Goal: Find specific page/section: Find specific page/section

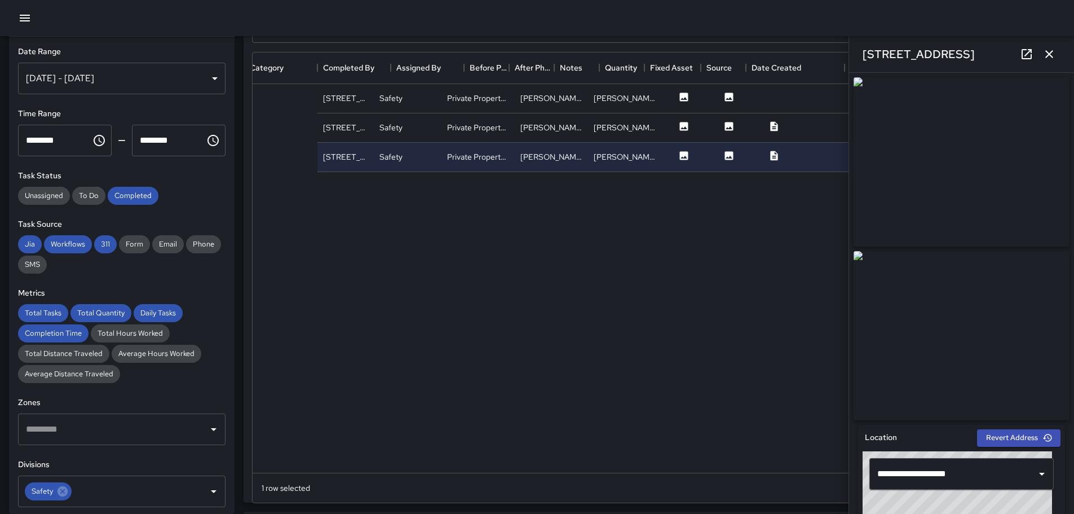
scroll to position [412, 795]
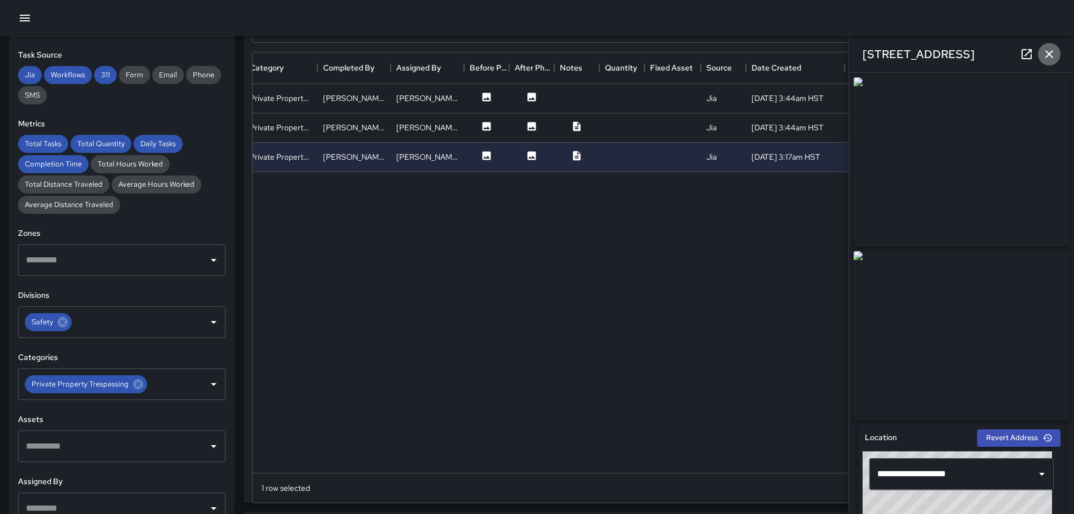
click at [1047, 52] on icon "button" at bounding box center [1050, 54] width 14 height 14
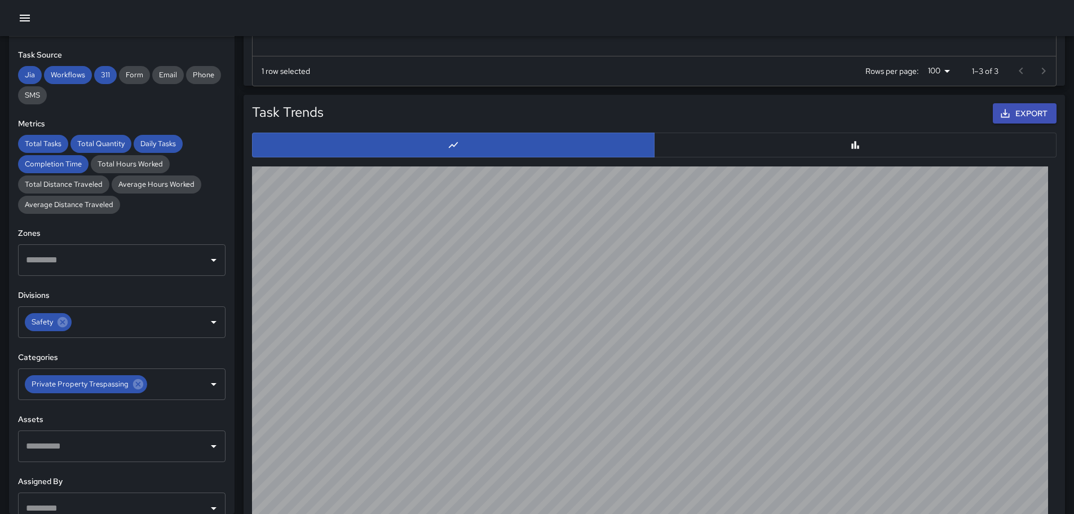
scroll to position [1055, 0]
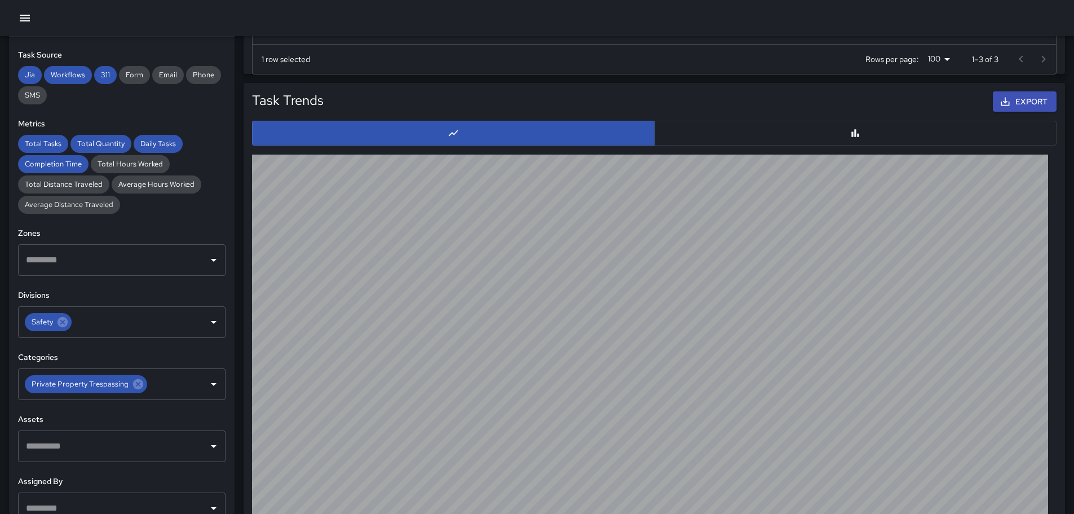
click at [819, 131] on button "button" at bounding box center [855, 133] width 403 height 25
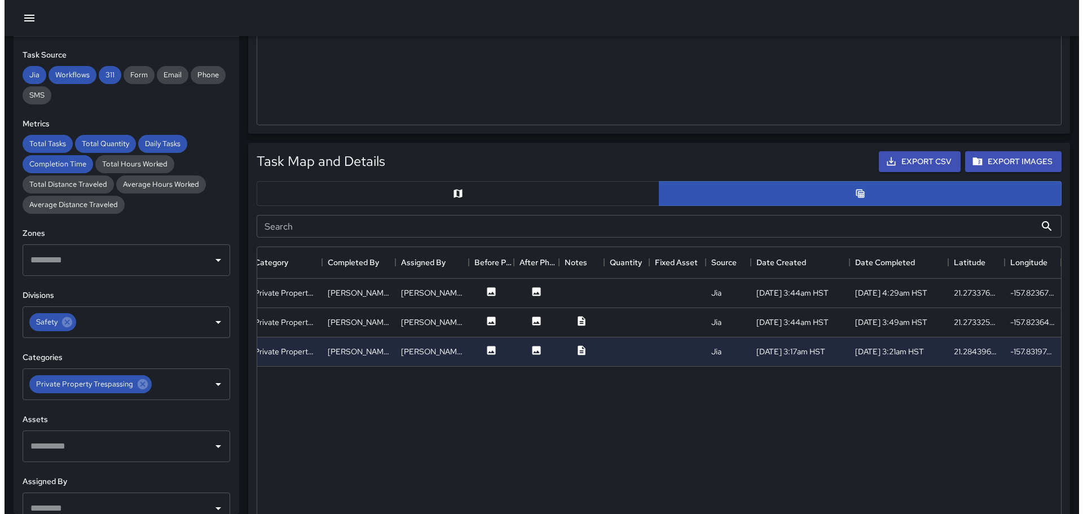
scroll to position [435, 0]
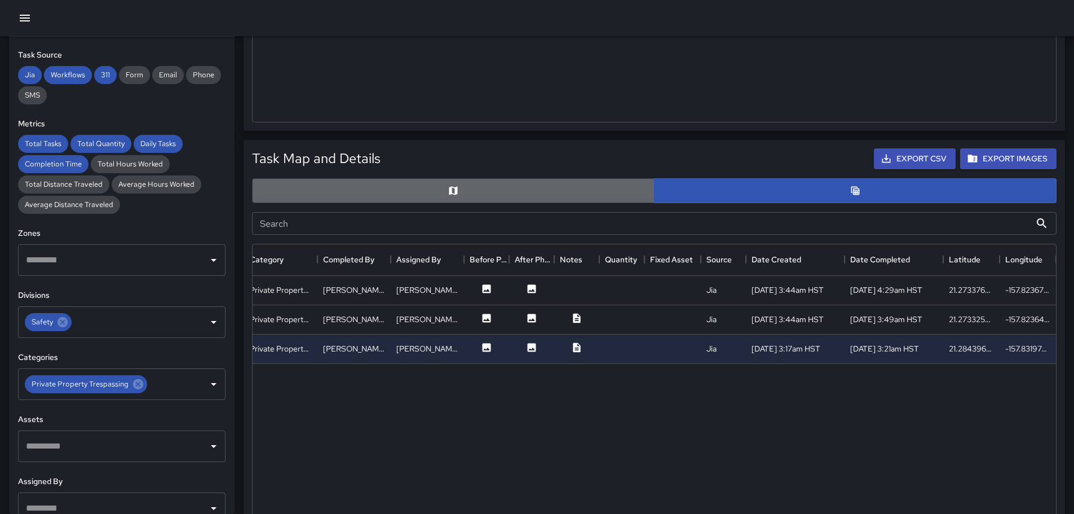
click at [464, 196] on button "button" at bounding box center [453, 190] width 403 height 25
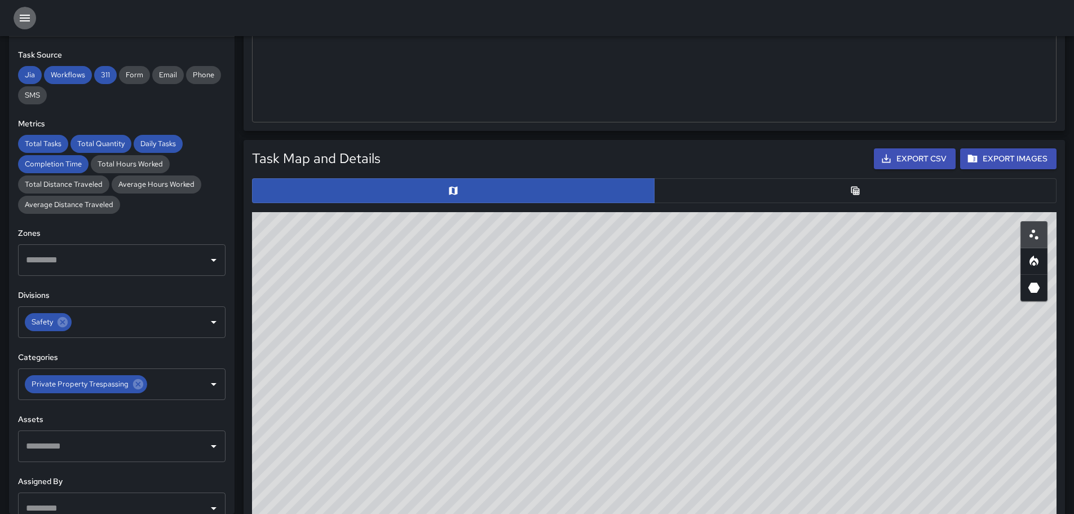
click at [21, 14] on icon "button" at bounding box center [25, 18] width 14 height 14
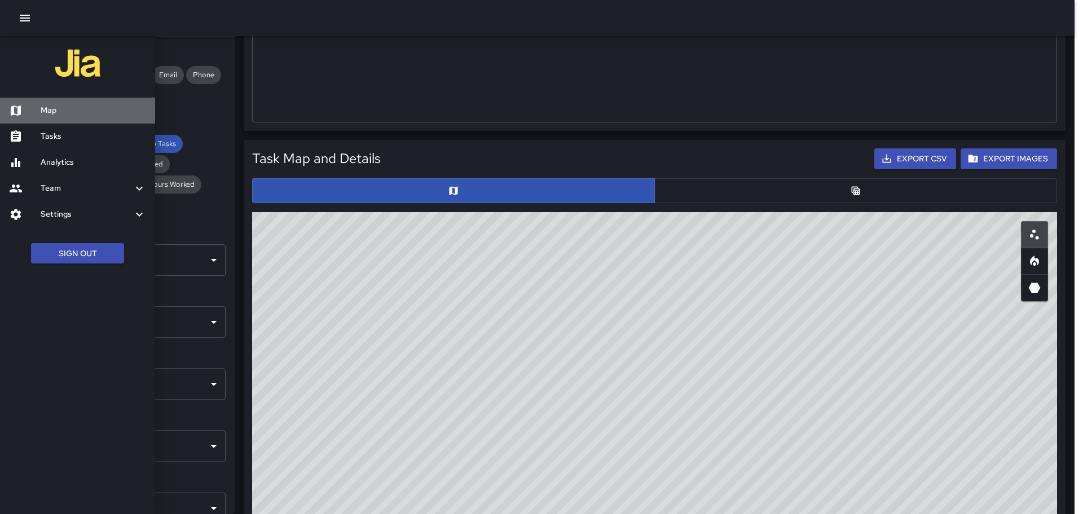
click at [50, 109] on h6 "Map" at bounding box center [93, 110] width 105 height 12
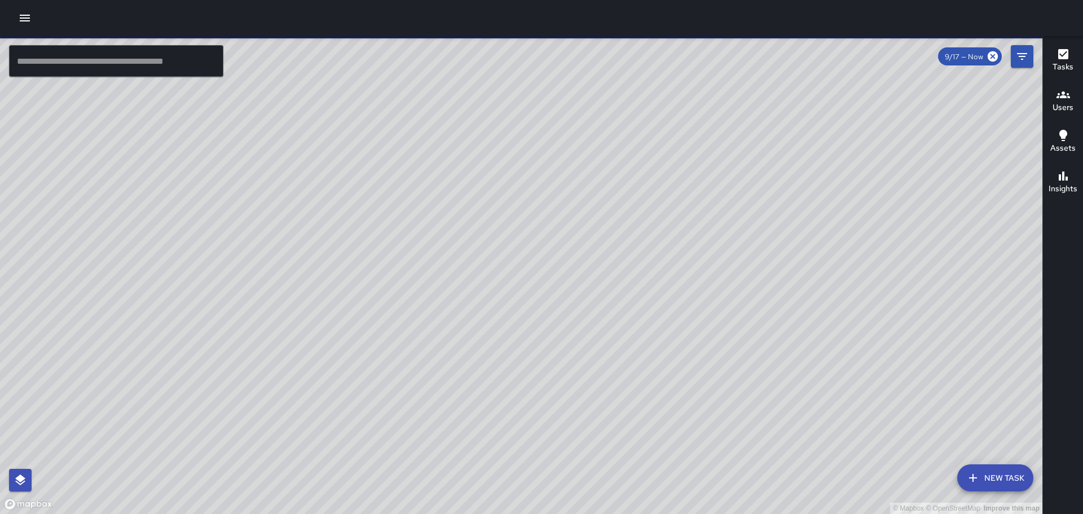
drag, startPoint x: 771, startPoint y: 214, endPoint x: 579, endPoint y: 172, distance: 196.8
click at [580, 173] on div "© Mapbox © OpenStreetMap Improve this map" at bounding box center [521, 275] width 1042 height 478
drag, startPoint x: 546, startPoint y: 342, endPoint x: 484, endPoint y: 207, distance: 148.9
click at [484, 208] on div "© Mapbox © OpenStreetMap Improve this map" at bounding box center [521, 275] width 1042 height 478
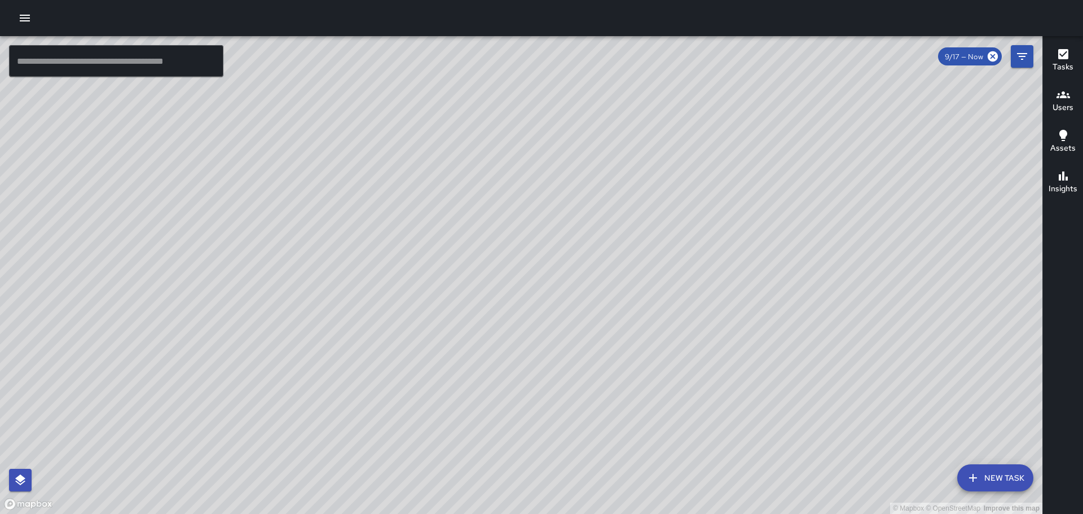
drag, startPoint x: 577, startPoint y: 308, endPoint x: 576, endPoint y: 175, distance: 133.7
click at [574, 177] on div "© Mapbox © OpenStreetMap Improve this map" at bounding box center [521, 275] width 1042 height 478
drag, startPoint x: 683, startPoint y: 387, endPoint x: 668, endPoint y: 166, distance: 221.0
click at [668, 166] on div "© Mapbox © OpenStreetMap Improve this map" at bounding box center [521, 275] width 1042 height 478
drag, startPoint x: 381, startPoint y: 203, endPoint x: 398, endPoint y: 282, distance: 80.6
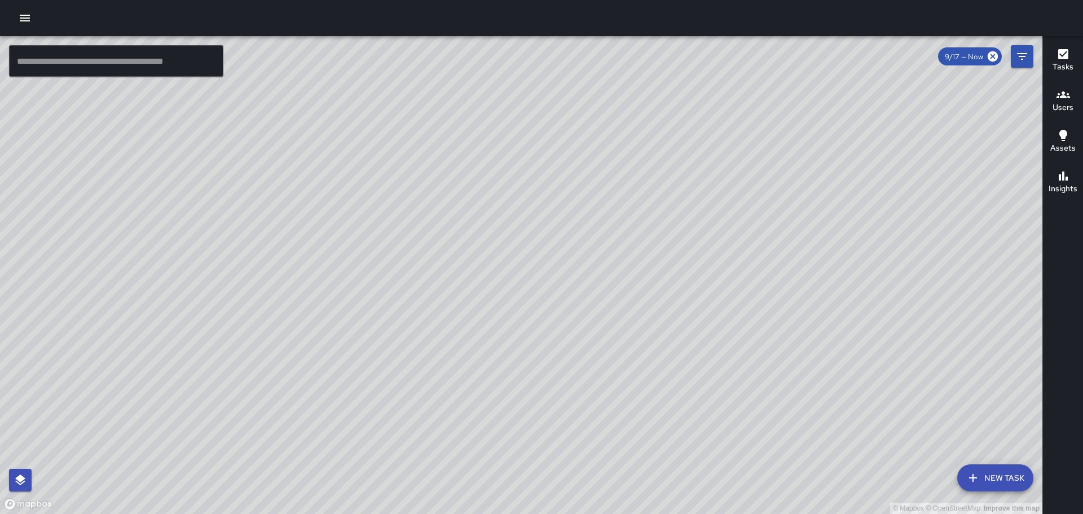
click at [396, 282] on div "© Mapbox © OpenStreetMap Improve this map" at bounding box center [521, 275] width 1042 height 478
drag, startPoint x: 435, startPoint y: 142, endPoint x: 422, endPoint y: 249, distance: 108.0
click at [422, 249] on div "© Mapbox © OpenStreetMap Improve this map" at bounding box center [521, 275] width 1042 height 478
drag, startPoint x: 325, startPoint y: 174, endPoint x: 416, endPoint y: 244, distance: 115.1
click at [416, 244] on div "© Mapbox © OpenStreetMap Improve this map" at bounding box center [521, 275] width 1042 height 478
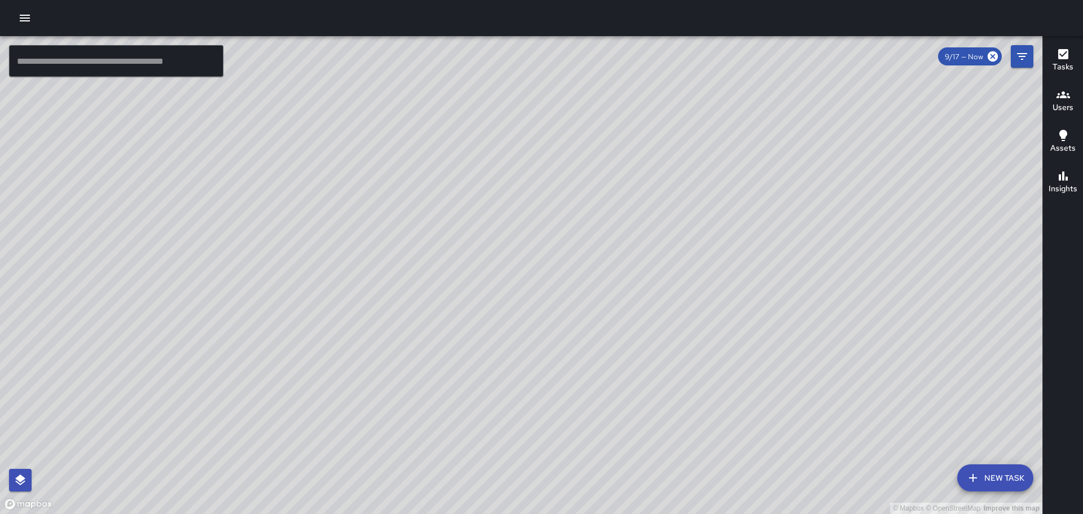
drag, startPoint x: 105, startPoint y: 235, endPoint x: 363, endPoint y: 239, distance: 257.2
click at [361, 239] on div "© Mapbox © OpenStreetMap Improve this map" at bounding box center [521, 275] width 1042 height 478
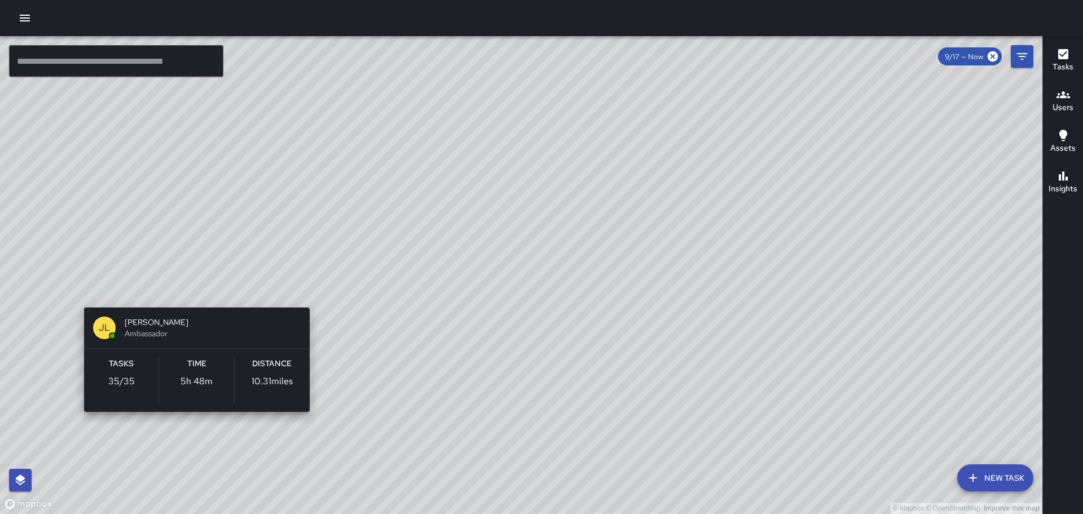
click at [193, 290] on div "© Mapbox © OpenStreetMap Improve this map JL [PERSON_NAME] Ambassador Tasks 35 …" at bounding box center [521, 275] width 1042 height 478
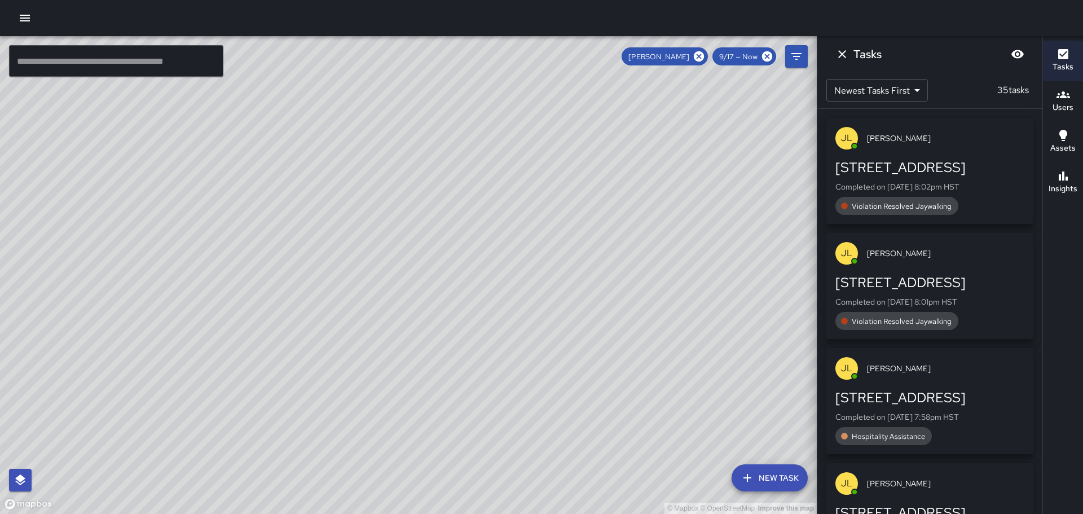
click at [610, 228] on div "© Mapbox © OpenStreetMap Improve this map" at bounding box center [408, 275] width 817 height 478
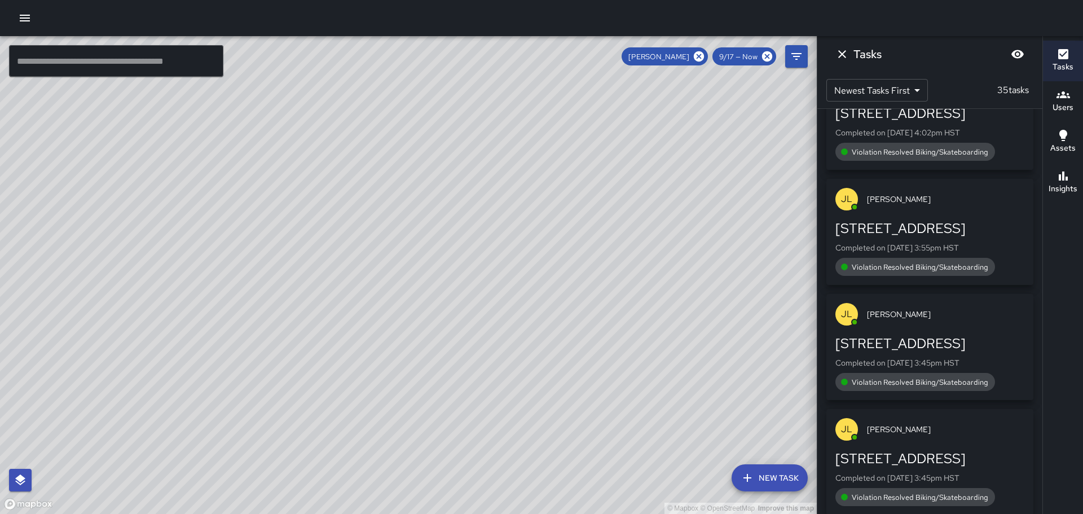
scroll to position [3737, 0]
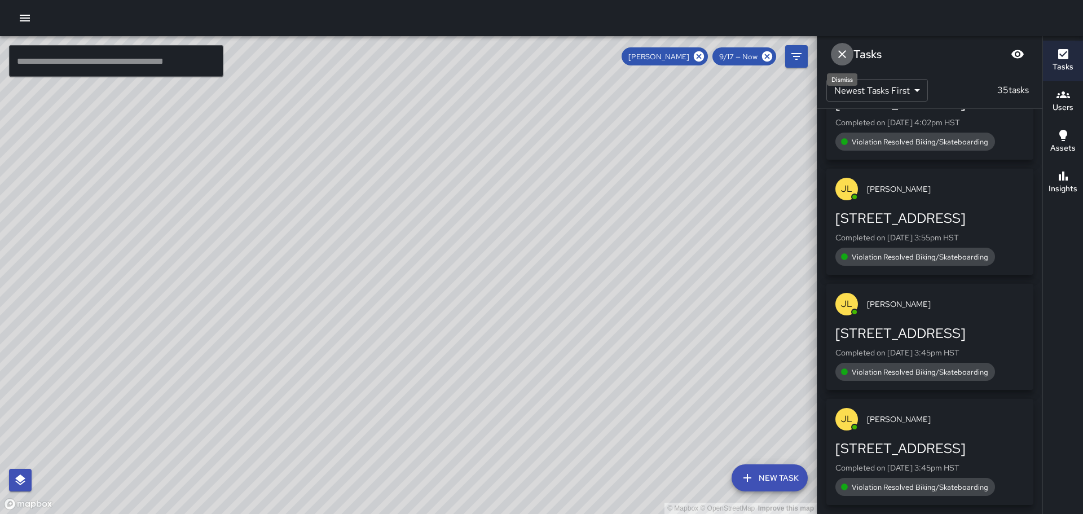
click at [845, 52] on icon "Dismiss" at bounding box center [842, 54] width 14 height 14
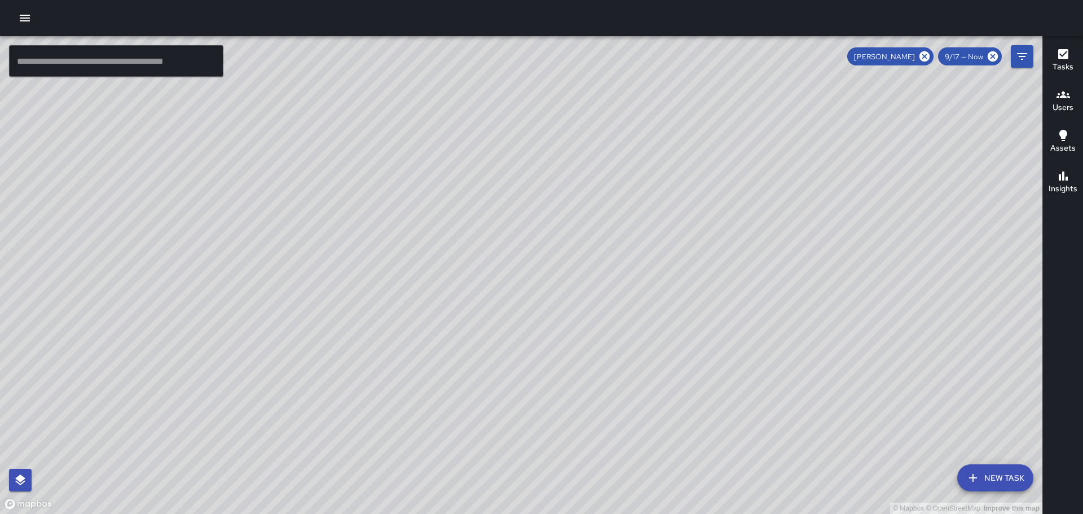
drag, startPoint x: 662, startPoint y: 185, endPoint x: 679, endPoint y: 260, distance: 77.0
click at [703, 298] on div "© Mapbox © OpenStreetMap Improve this map" at bounding box center [521, 275] width 1042 height 478
drag, startPoint x: 832, startPoint y: 221, endPoint x: 753, endPoint y: 180, distance: 88.3
click at [753, 180] on div "© Mapbox © OpenStreetMap Improve this map" at bounding box center [521, 275] width 1042 height 478
drag, startPoint x: 651, startPoint y: 232, endPoint x: 600, endPoint y: 209, distance: 56.1
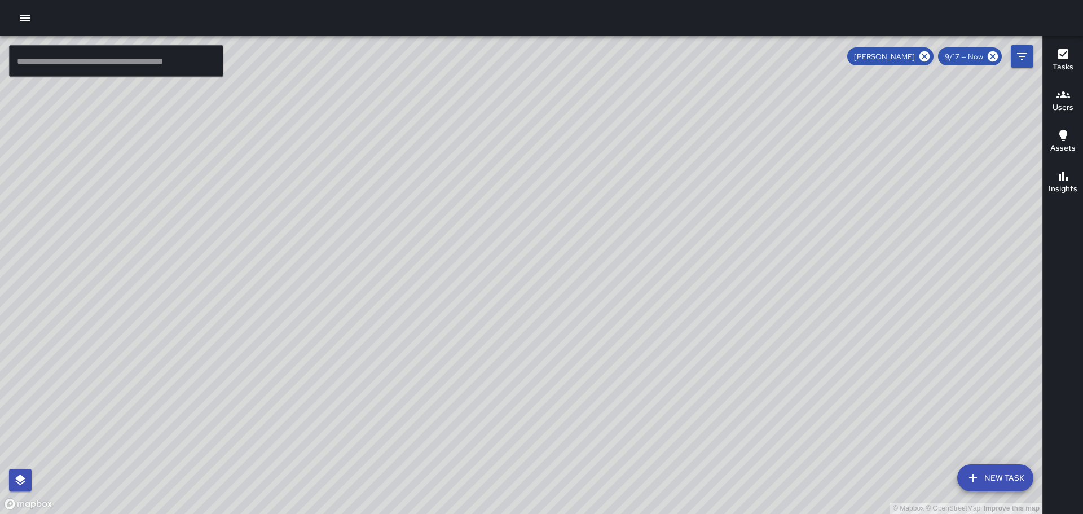
click at [600, 211] on div "© Mapbox © OpenStreetMap Improve this map" at bounding box center [521, 275] width 1042 height 478
drag, startPoint x: 661, startPoint y: 221, endPoint x: 641, endPoint y: 272, distance: 54.5
click at [645, 274] on div "© Mapbox © OpenStreetMap Improve this map" at bounding box center [521, 275] width 1042 height 478
drag, startPoint x: 593, startPoint y: 242, endPoint x: 626, endPoint y: 332, distance: 96.2
click at [631, 343] on div "© Mapbox © OpenStreetMap Improve this map" at bounding box center [521, 275] width 1042 height 478
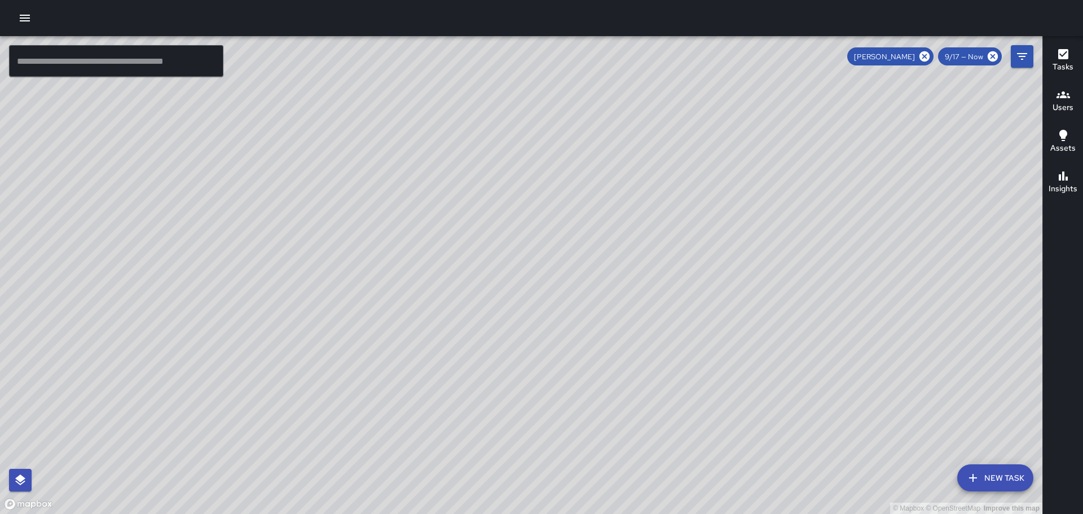
drag, startPoint x: 769, startPoint y: 286, endPoint x: 733, endPoint y: 183, distance: 109.3
click at [733, 183] on div "© Mapbox © OpenStreetMap Improve this map" at bounding box center [521, 275] width 1042 height 478
drag, startPoint x: 724, startPoint y: 197, endPoint x: 715, endPoint y: 177, distance: 23.0
click at [715, 178] on div "© Mapbox © OpenStreetMap Improve this map" at bounding box center [521, 275] width 1042 height 478
drag, startPoint x: 756, startPoint y: 327, endPoint x: 687, endPoint y: 169, distance: 172.5
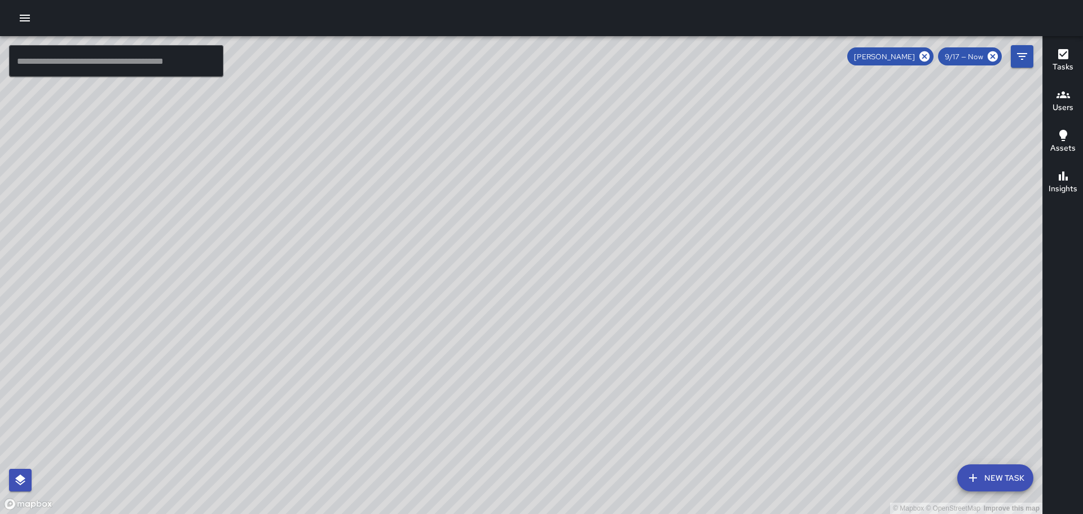
click at [687, 169] on div "© Mapbox © OpenStreetMap Improve this map" at bounding box center [521, 275] width 1042 height 478
drag, startPoint x: 762, startPoint y: 310, endPoint x: 737, endPoint y: 253, distance: 62.4
click at [746, 265] on div "© Mapbox © OpenStreetMap Improve this map" at bounding box center [521, 275] width 1042 height 478
drag, startPoint x: 526, startPoint y: 229, endPoint x: 628, endPoint y: 277, distance: 113.0
click at [627, 281] on div "© Mapbox © OpenStreetMap Improve this map" at bounding box center [521, 275] width 1042 height 478
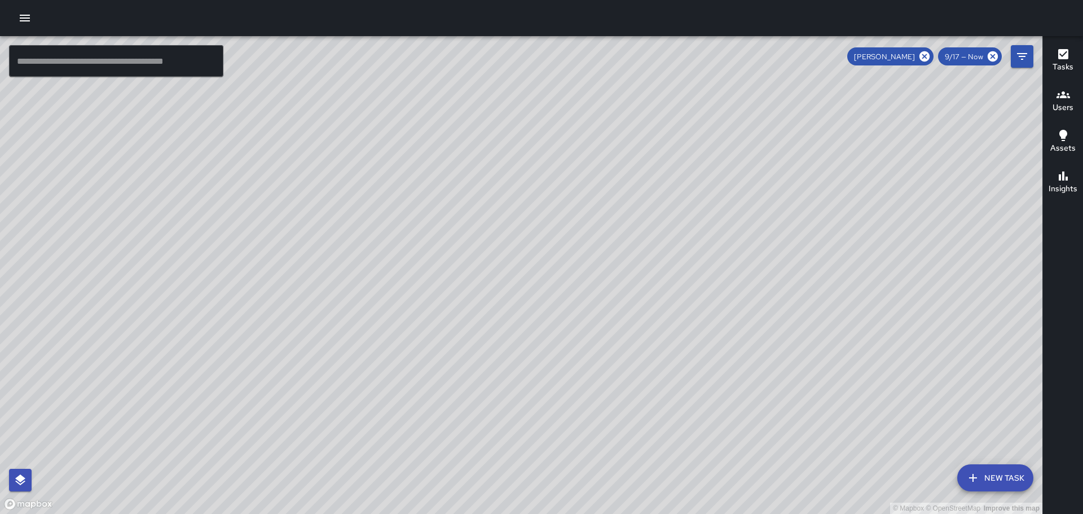
drag, startPoint x: 555, startPoint y: 239, endPoint x: 558, endPoint y: 138, distance: 101.0
click at [558, 138] on div "© Mapbox © OpenStreetMap Improve this map" at bounding box center [521, 275] width 1042 height 478
drag, startPoint x: 717, startPoint y: 312, endPoint x: 700, endPoint y: 262, distance: 53.5
click at [700, 262] on div "© Mapbox © OpenStreetMap Improve this map" at bounding box center [521, 275] width 1042 height 478
drag, startPoint x: 733, startPoint y: 312, endPoint x: 702, endPoint y: 262, distance: 59.2
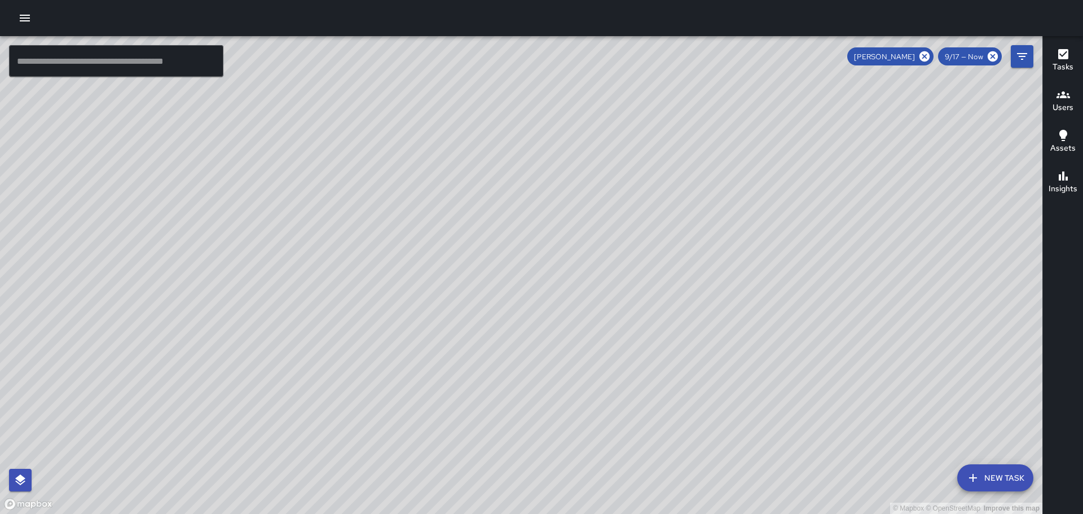
click at [702, 262] on div "© Mapbox © OpenStreetMap Improve this map" at bounding box center [521, 275] width 1042 height 478
drag, startPoint x: 629, startPoint y: 182, endPoint x: 690, endPoint y: 341, distance: 170.8
click at [690, 341] on div "© Mapbox © OpenStreetMap Improve this map" at bounding box center [521, 275] width 1042 height 478
drag, startPoint x: 496, startPoint y: 358, endPoint x: 527, endPoint y: 211, distance: 149.8
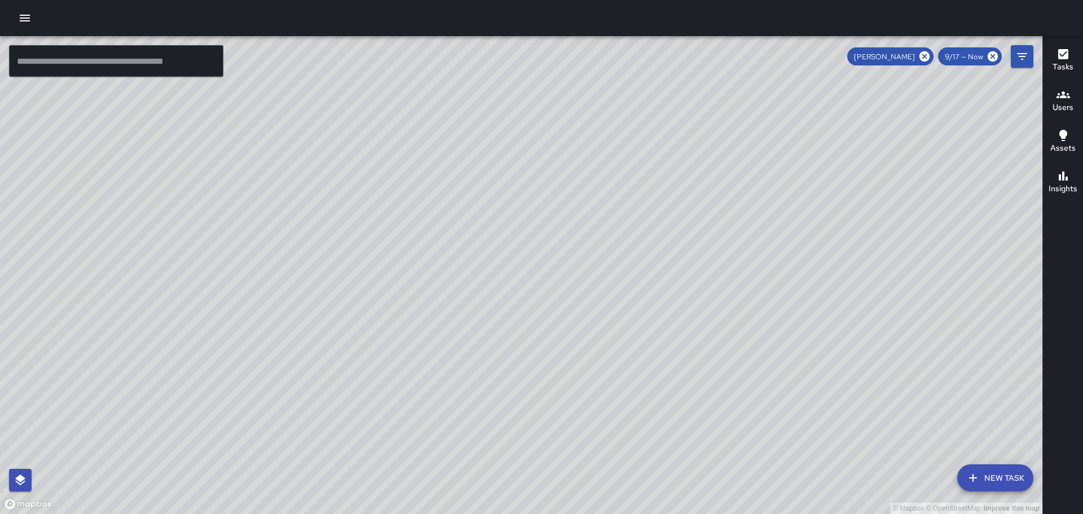
click at [521, 257] on div "© Mapbox © OpenStreetMap Improve this map" at bounding box center [521, 275] width 1042 height 478
drag, startPoint x: 475, startPoint y: 360, endPoint x: 524, endPoint y: 190, distance: 176.6
click at [549, 204] on div "© Mapbox © OpenStreetMap Improve this map" at bounding box center [521, 275] width 1042 height 478
click at [925, 55] on icon at bounding box center [924, 56] width 10 height 10
drag, startPoint x: 623, startPoint y: 250, endPoint x: 628, endPoint y: 263, distance: 13.7
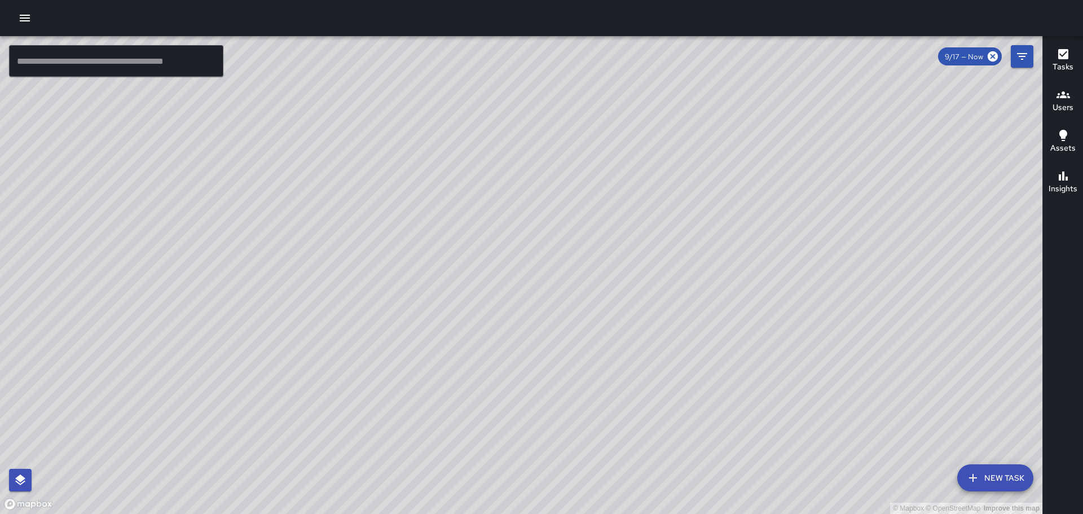
click at [628, 263] on div "© Mapbox © OpenStreetMap Improve this map" at bounding box center [521, 275] width 1042 height 478
drag, startPoint x: 497, startPoint y: 224, endPoint x: 709, endPoint y: 453, distance: 312.5
click at [720, 468] on div "© Mapbox © OpenStreetMap Improve this map" at bounding box center [521, 275] width 1042 height 478
drag, startPoint x: 399, startPoint y: 192, endPoint x: 504, endPoint y: 300, distance: 150.8
click at [501, 316] on div "© Mapbox © OpenStreetMap Improve this map" at bounding box center [521, 275] width 1042 height 478
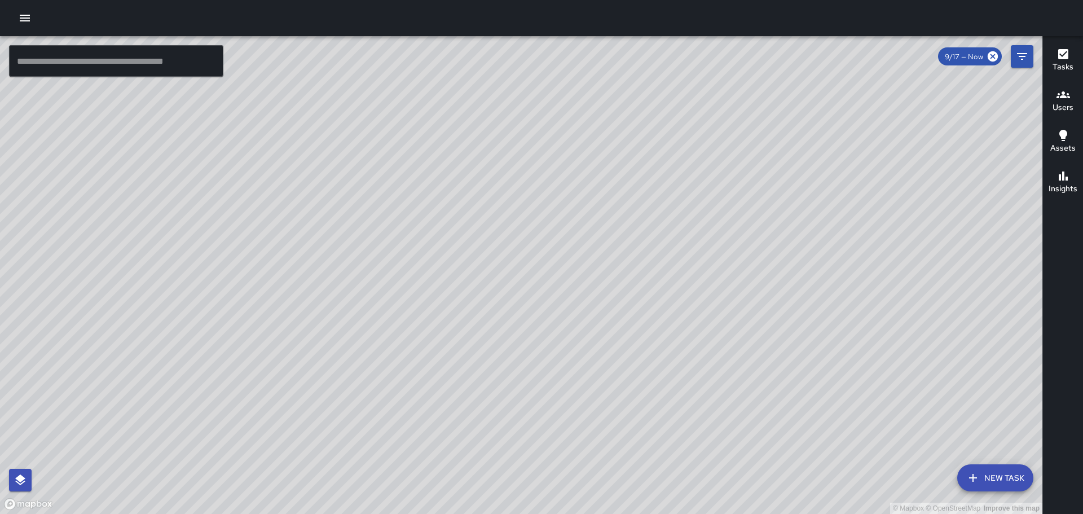
drag, startPoint x: 309, startPoint y: 205, endPoint x: 404, endPoint y: 245, distance: 103.4
click at [404, 245] on div "© Mapbox © OpenStreetMap Improve this map" at bounding box center [521, 275] width 1042 height 478
click at [277, 287] on div "© Mapbox © OpenStreetMap Improve this map ZA [PERSON_NAME] Ambassador Tasks 71 …" at bounding box center [521, 275] width 1042 height 478
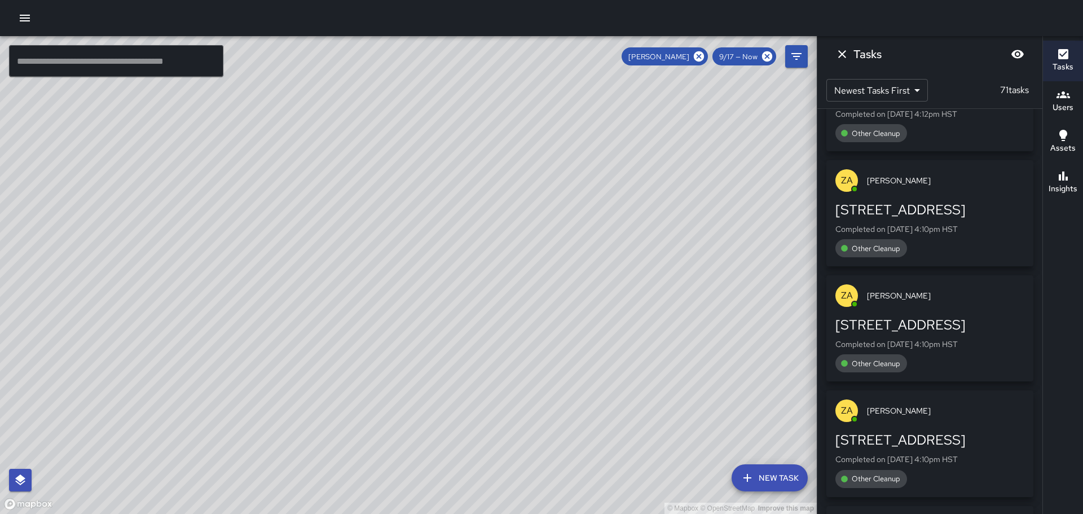
scroll to position [5150, 0]
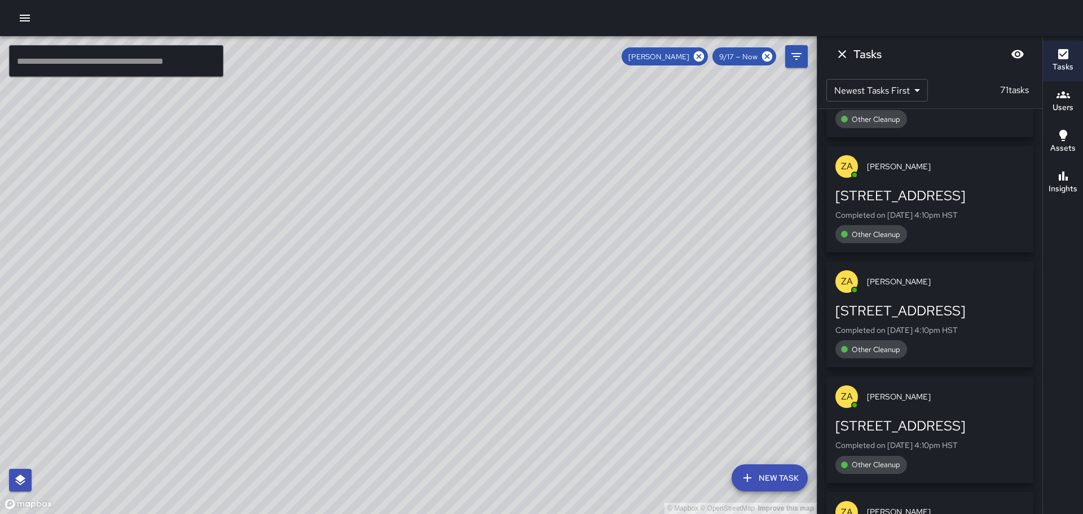
drag, startPoint x: 407, startPoint y: 285, endPoint x: 592, endPoint y: 245, distance: 188.8
click at [591, 245] on div "© Mapbox © OpenStreetMap Improve this map" at bounding box center [408, 275] width 817 height 478
drag, startPoint x: 635, startPoint y: 343, endPoint x: 578, endPoint y: 243, distance: 115.7
click at [582, 249] on div "© Mapbox © OpenStreetMap Improve this map" at bounding box center [408, 275] width 817 height 478
drag, startPoint x: 682, startPoint y: 320, endPoint x: 577, endPoint y: 206, distance: 154.9
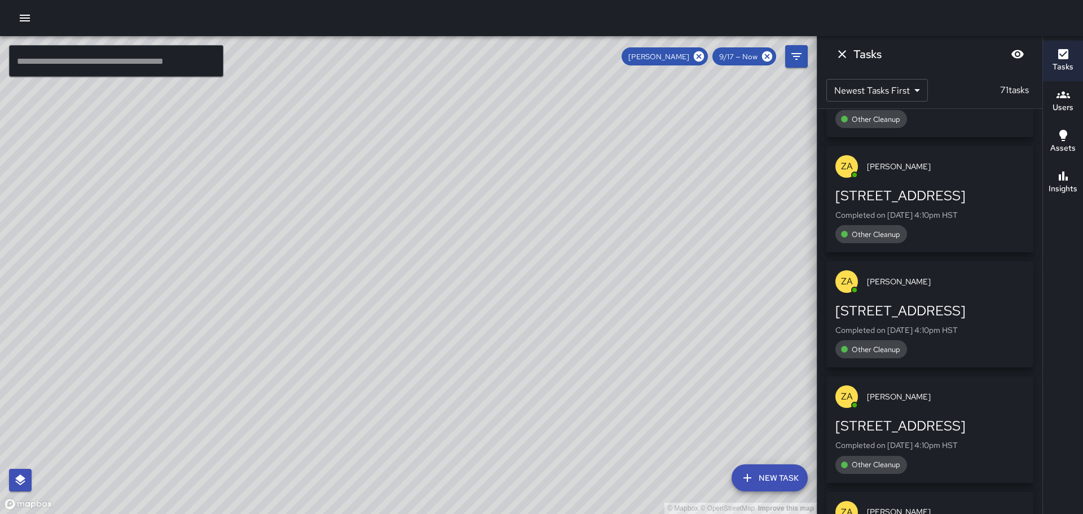
click at [577, 206] on div "© Mapbox © OpenStreetMap Improve this map" at bounding box center [408, 275] width 817 height 478
drag, startPoint x: 697, startPoint y: 324, endPoint x: 545, endPoint y: 194, distance: 199.5
click at [561, 207] on div "© Mapbox © OpenStreetMap Improve this map" at bounding box center [408, 275] width 817 height 478
drag, startPoint x: 684, startPoint y: 353, endPoint x: 584, endPoint y: 226, distance: 162.2
click at [585, 229] on div "© Mapbox © OpenStreetMap Improve this map" at bounding box center [408, 275] width 817 height 478
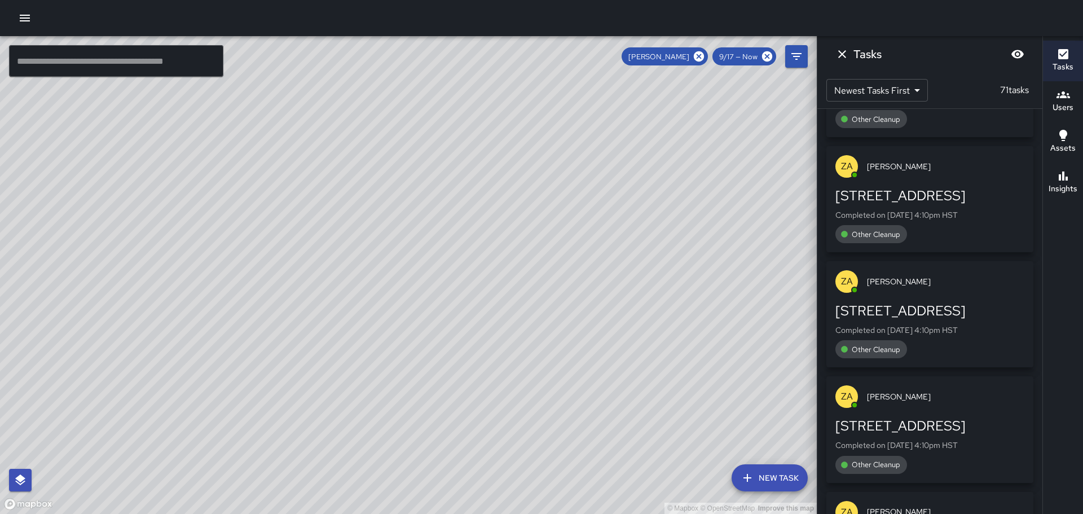
drag, startPoint x: 616, startPoint y: 262, endPoint x: 557, endPoint y: 189, distance: 94.2
click at [552, 187] on div "© Mapbox © OpenStreetMap Improve this map" at bounding box center [408, 275] width 817 height 478
drag, startPoint x: 719, startPoint y: 319, endPoint x: 685, endPoint y: 292, distance: 43.3
click at [706, 298] on div "© Mapbox © OpenStreetMap Improve this map" at bounding box center [408, 275] width 817 height 478
drag, startPoint x: 493, startPoint y: 210, endPoint x: 676, endPoint y: 337, distance: 222.6
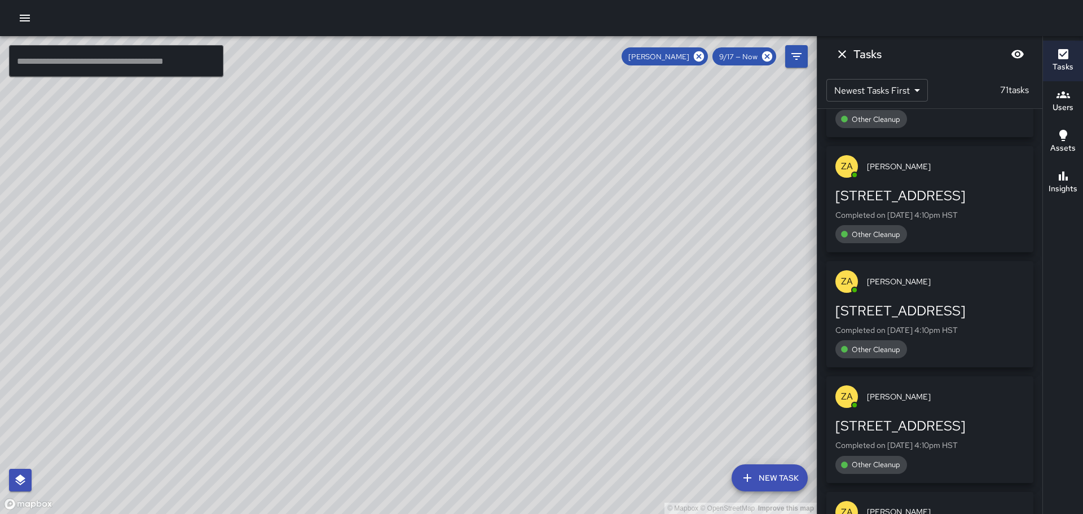
click at [751, 424] on div "© Mapbox © OpenStreetMap Improve this map" at bounding box center [408, 275] width 817 height 478
drag, startPoint x: 694, startPoint y: 351, endPoint x: 759, endPoint y: 340, distance: 65.3
click at [735, 385] on div "© Mapbox © OpenStreetMap Improve this map" at bounding box center [408, 275] width 817 height 478
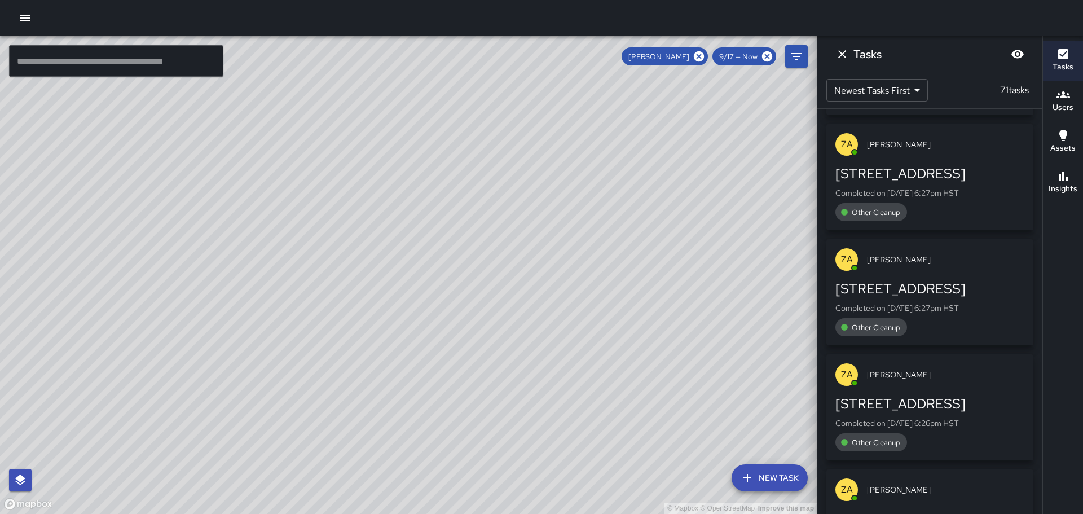
scroll to position [0, 0]
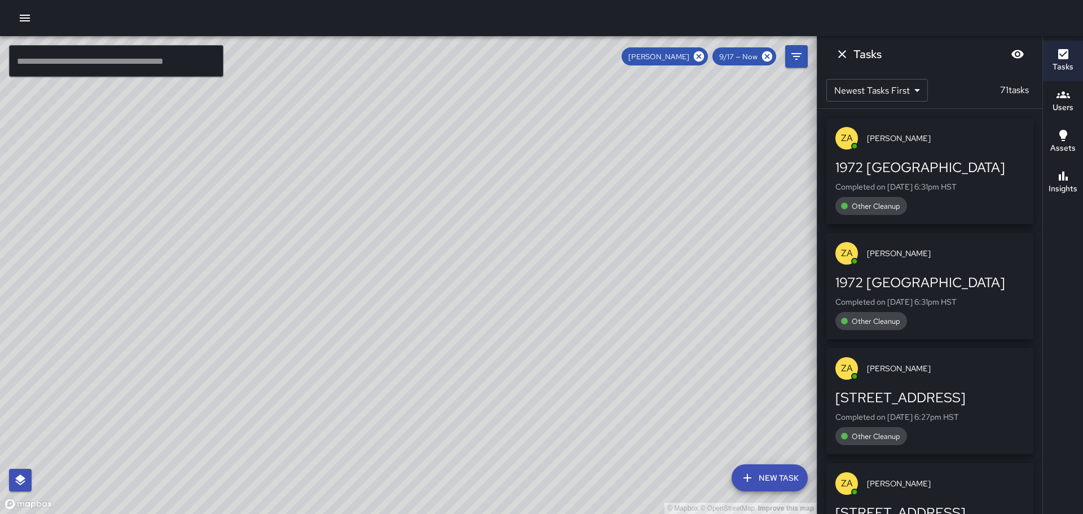
drag, startPoint x: 611, startPoint y: 202, endPoint x: 578, endPoint y: 350, distance: 150.9
click at [598, 363] on div "© Mapbox © OpenStreetMap Improve this map" at bounding box center [408, 275] width 817 height 478
drag, startPoint x: 467, startPoint y: 328, endPoint x: 517, endPoint y: 381, distance: 73.4
click at [517, 388] on div "© Mapbox © OpenStreetMap Improve this map" at bounding box center [408, 275] width 817 height 478
drag, startPoint x: 364, startPoint y: 355, endPoint x: 497, endPoint y: 281, distance: 152.5
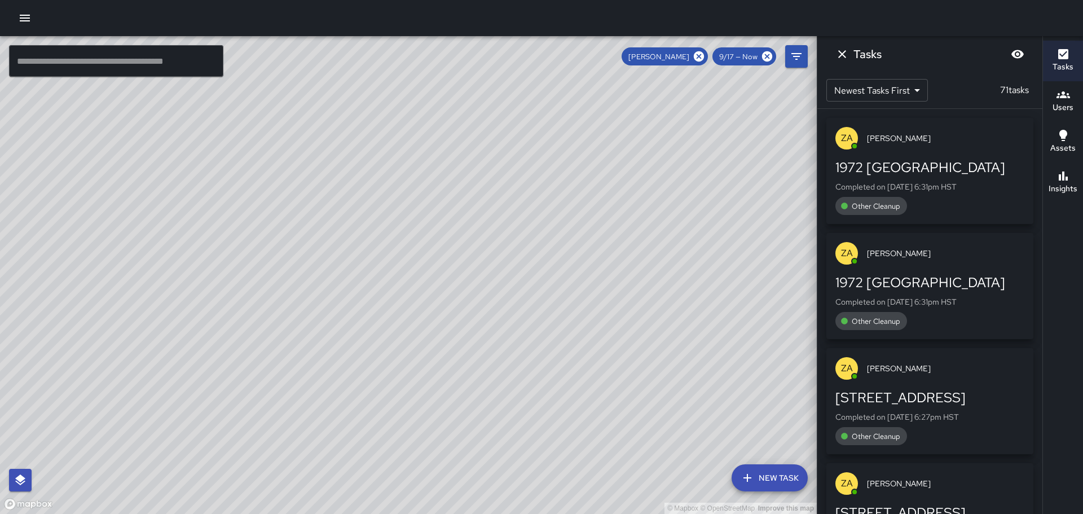
click at [497, 281] on div "© Mapbox © OpenStreetMap Improve this map" at bounding box center [408, 275] width 817 height 478
drag, startPoint x: 358, startPoint y: 325, endPoint x: 486, endPoint y: 316, distance: 128.3
click at [478, 319] on div "© Mapbox © OpenStreetMap Improve this map" at bounding box center [408, 275] width 817 height 478
drag, startPoint x: 365, startPoint y: 330, endPoint x: 499, endPoint y: 306, distance: 135.8
click at [496, 306] on div "© Mapbox © OpenStreetMap Improve this map" at bounding box center [408, 275] width 817 height 478
